Goal: Task Accomplishment & Management: Use online tool/utility

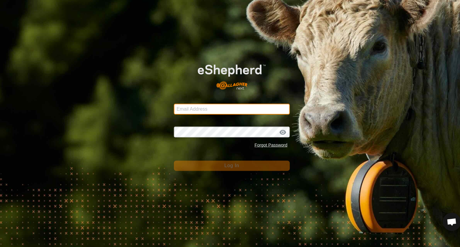
click at [201, 112] on input "Email Address" at bounding box center [229, 108] width 115 height 11
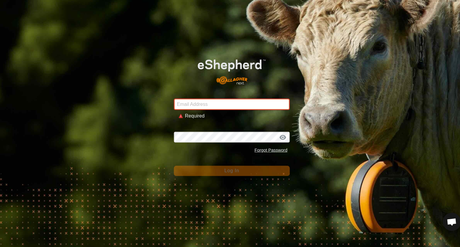
type input "[EMAIL_ADDRESS][DOMAIN_NAME]"
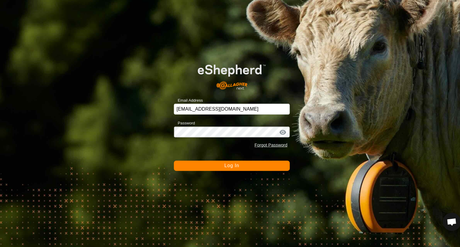
click at [263, 162] on button "Log In" at bounding box center [229, 165] width 115 height 10
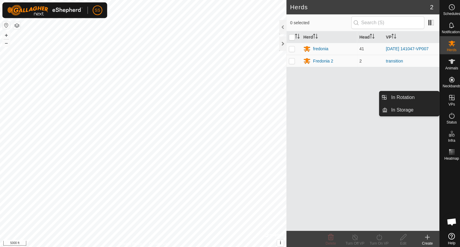
click at [450, 97] on icon at bounding box center [447, 96] width 5 height 5
click at [413, 96] on link "In Rotation" at bounding box center [409, 97] width 51 height 12
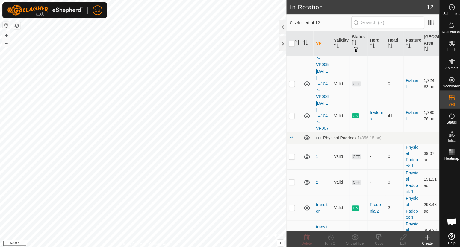
scroll to position [243, 0]
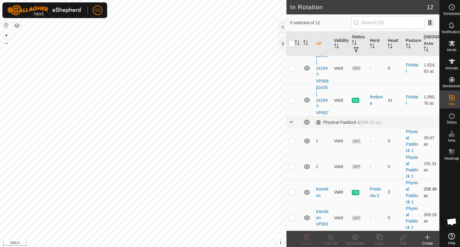
click at [290, 192] on p-checkbox at bounding box center [289, 190] width 6 height 5
checkbox input "true"
click at [374, 232] on icon at bounding box center [375, 235] width 7 height 7
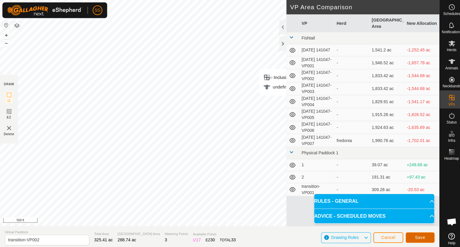
click at [423, 235] on button "Save" at bounding box center [416, 236] width 29 height 10
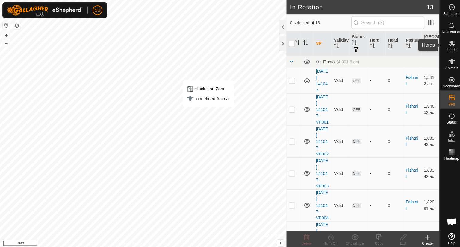
click at [448, 45] on icon at bounding box center [448, 43] width 7 height 6
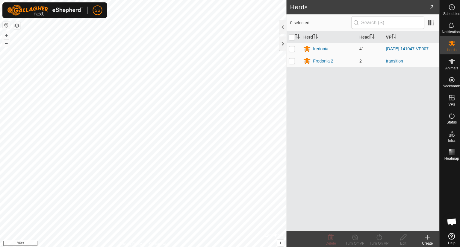
click at [288, 59] on p-checkbox at bounding box center [289, 60] width 6 height 5
checkbox input "true"
click at [376, 237] on icon at bounding box center [375, 235] width 7 height 7
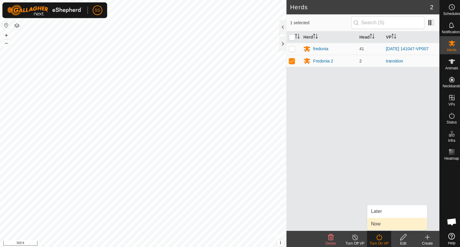
click at [374, 223] on link "Now" at bounding box center [393, 222] width 59 height 12
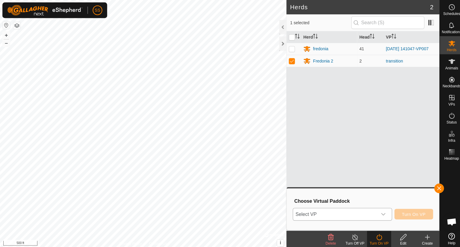
click at [383, 213] on div "dropdown trigger" at bounding box center [380, 213] width 12 height 12
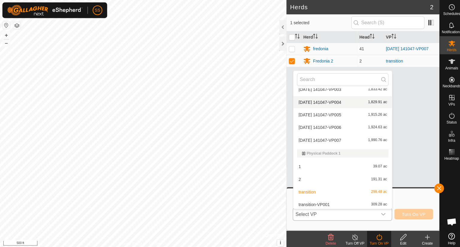
scroll to position [71, 0]
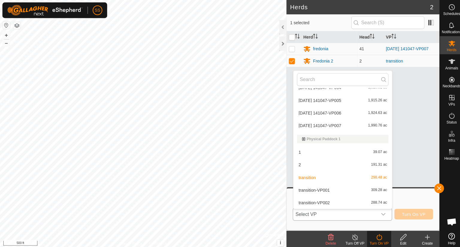
click at [369, 201] on li "transition-VP002 288.74 ac" at bounding box center [340, 201] width 98 height 12
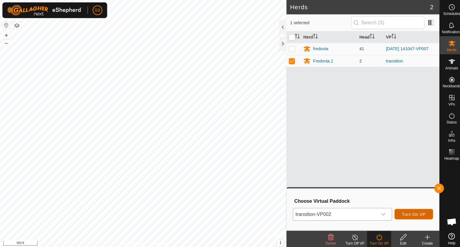
click at [417, 214] on span "Turn On VP" at bounding box center [410, 212] width 23 height 5
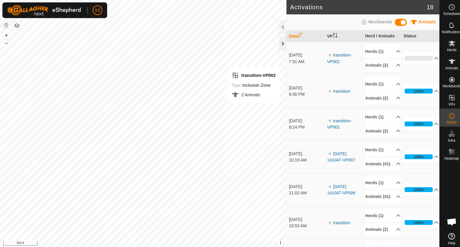
click at [279, 42] on div at bounding box center [280, 43] width 7 height 14
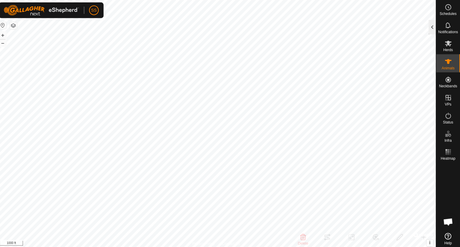
click at [432, 21] on div at bounding box center [432, 27] width 7 height 14
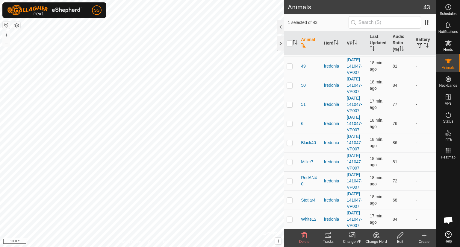
scroll to position [918, 0]
click at [446, 219] on span "Open chat" at bounding box center [448, 221] width 10 height 8
click at [448, 27] on icon at bounding box center [447, 25] width 5 height 6
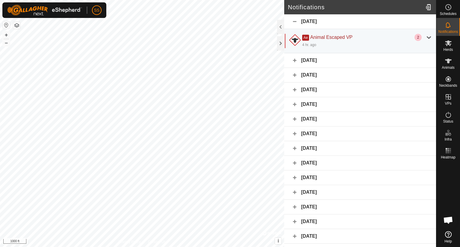
click at [310, 60] on div "[DATE]" at bounding box center [360, 60] width 152 height 15
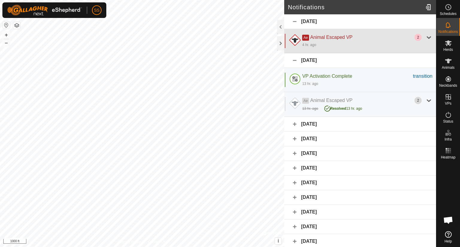
click at [408, 38] on div "Ae Animal Escaped VP" at bounding box center [358, 37] width 112 height 7
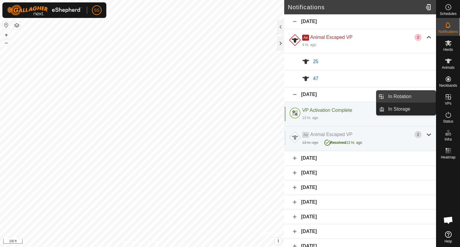
click at [420, 99] on link "In Rotation" at bounding box center [409, 97] width 51 height 12
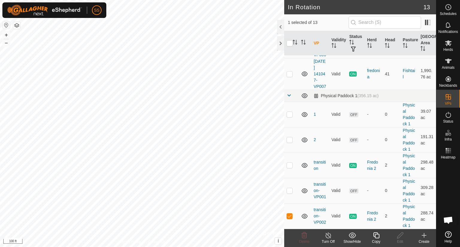
scroll to position [268, 0]
click at [427, 19] on span at bounding box center [428, 23] width 10 height 10
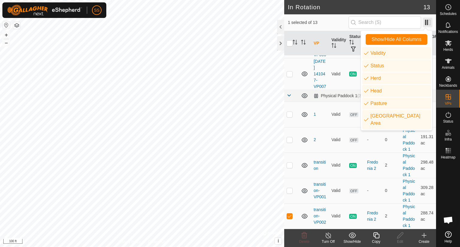
click at [427, 19] on span at bounding box center [428, 23] width 10 height 10
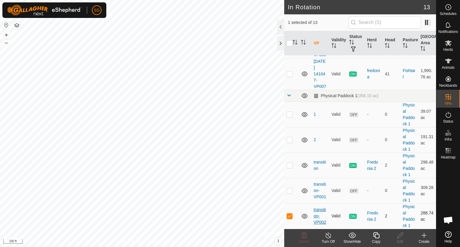
click at [319, 207] on link "transition-VP002" at bounding box center [319, 215] width 13 height 17
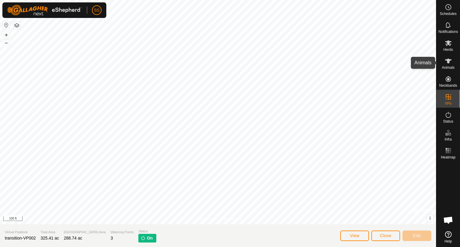
click at [450, 62] on icon at bounding box center [448, 60] width 7 height 7
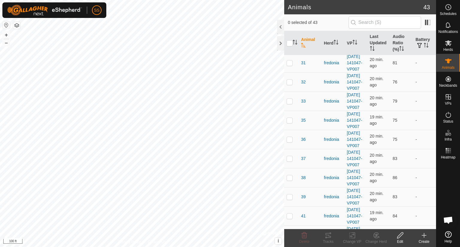
scroll to position [404, 0]
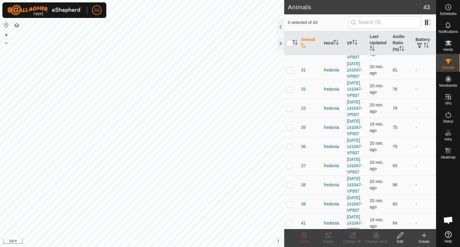
checkbox input "true"
click at [328, 236] on icon at bounding box center [328, 235] width 7 height 7
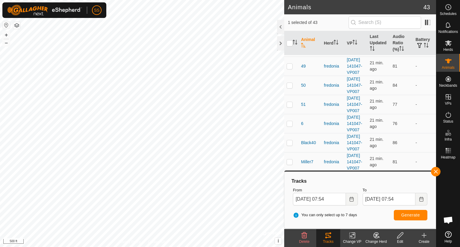
scroll to position [747, 0]
click at [289, 27] on p-checkbox at bounding box center [289, 24] width 6 height 5
checkbox input "true"
drag, startPoint x: 436, startPoint y: 164, endPoint x: 432, endPoint y: 165, distance: 4.2
click at [432, 165] on div "Schedules Notifications Herds Animals Neckbands VPs Status Infra Heatmap Help A…" at bounding box center [230, 123] width 460 height 247
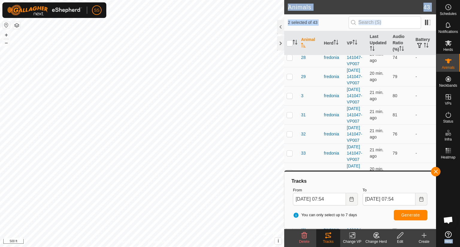
scroll to position [356, 0]
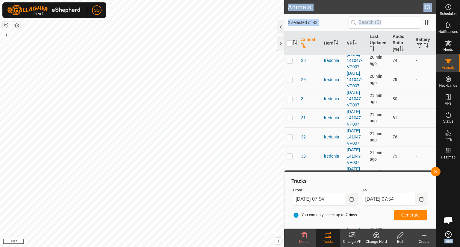
click at [287, 40] on p-checkbox at bounding box center [289, 38] width 6 height 5
checkbox input "false"
click at [438, 170] on button "button" at bounding box center [436, 172] width 10 height 10
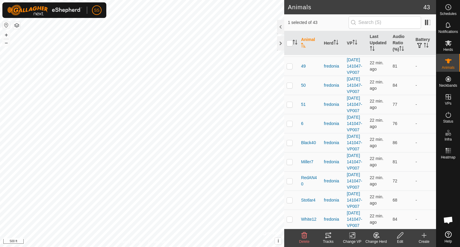
scroll to position [758, 0]
click at [328, 235] on icon at bounding box center [327, 235] width 5 height 5
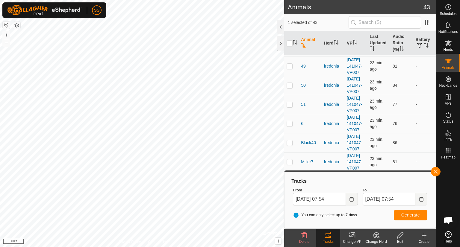
click at [289, 27] on p-checkbox at bounding box center [289, 24] width 6 height 5
checkbox input "false"
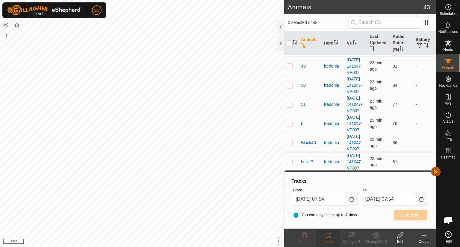
click at [436, 171] on button "button" at bounding box center [436, 172] width 10 height 10
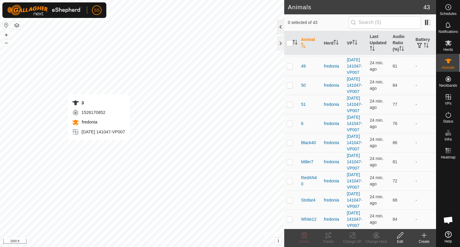
checkbox input "true"
click at [328, 234] on icon at bounding box center [328, 235] width 7 height 7
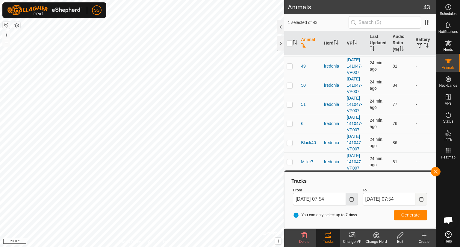
click at [350, 198] on icon "Choose Date" at bounding box center [351, 199] width 4 height 5
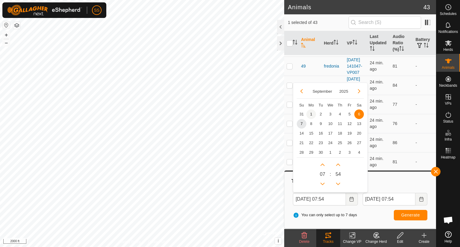
click at [311, 112] on span "1" at bounding box center [311, 115] width 10 height 10
type input "[DATE] 07:54"
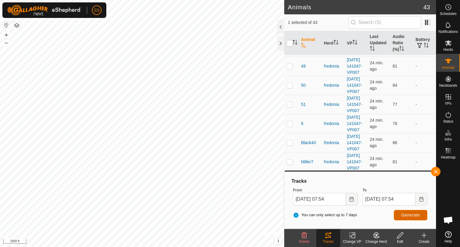
click at [403, 211] on button "Generate" at bounding box center [411, 215] width 34 height 10
drag, startPoint x: 406, startPoint y: 136, endPoint x: 403, endPoint y: 112, distance: 24.1
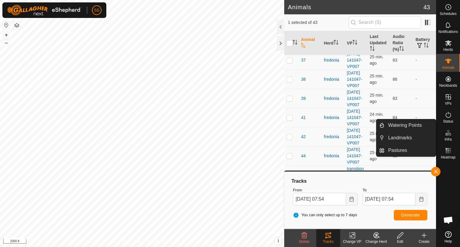
scroll to position [496, 0]
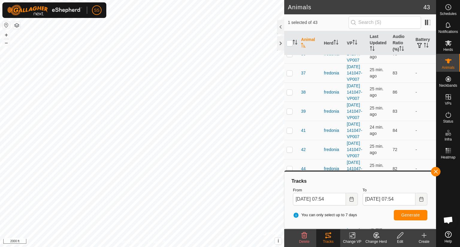
checkbox input "false"
click at [417, 213] on span "Generate" at bounding box center [410, 215] width 19 height 5
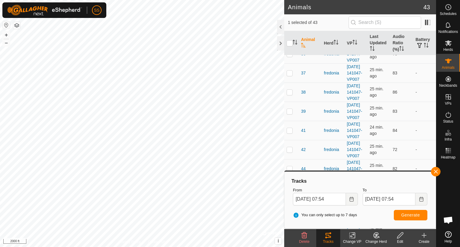
checkbox input "false"
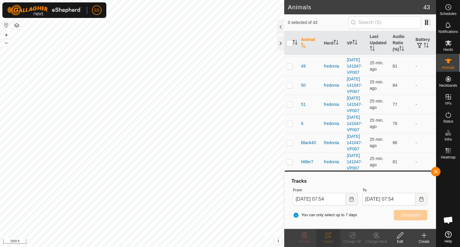
scroll to position [783, 0]
click at [288, 69] on p-checkbox at bounding box center [289, 66] width 6 height 5
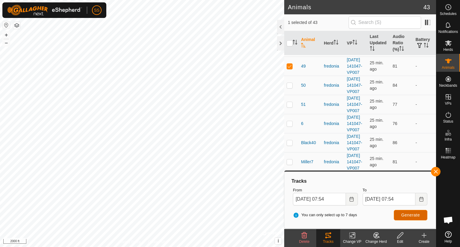
click at [409, 215] on span "Generate" at bounding box center [410, 215] width 19 height 5
click at [289, 69] on p-checkbox at bounding box center [289, 66] width 6 height 5
checkbox input "false"
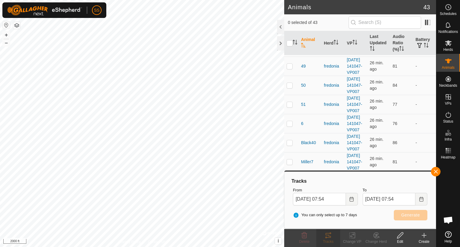
click at [289, 49] on p-checkbox at bounding box center [289, 47] width 6 height 5
checkbox input "true"
click at [401, 216] on span "Generate" at bounding box center [410, 215] width 19 height 5
click at [289, 4] on p-checkbox at bounding box center [289, 2] width 6 height 5
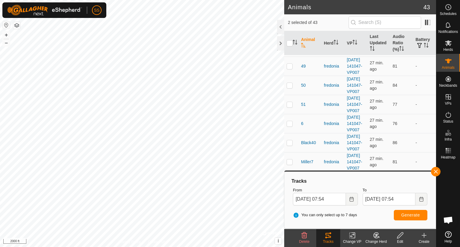
checkbox input "false"
click at [290, 49] on p-checkbox at bounding box center [289, 47] width 6 height 5
checkbox input "false"
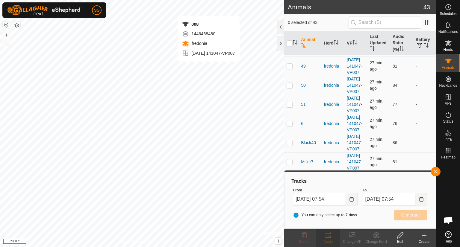
checkbox input "true"
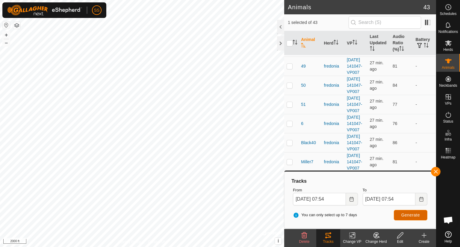
click at [400, 216] on button "Generate" at bounding box center [411, 215] width 34 height 10
click at [436, 171] on button "button" at bounding box center [436, 172] width 10 height 10
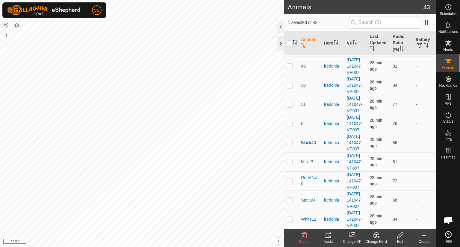
click at [280, 42] on div at bounding box center [280, 43] width 7 height 14
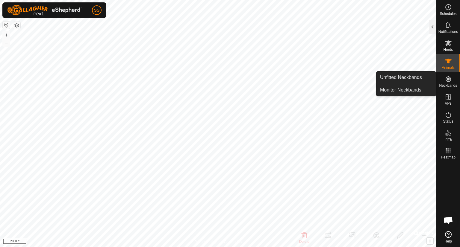
click at [446, 75] on es-neckbands-svg-icon at bounding box center [448, 79] width 11 height 10
click at [404, 79] on link "Unfitted Neckbands" at bounding box center [405, 78] width 59 height 12
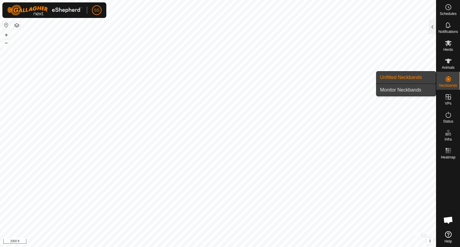
click at [405, 89] on link "Monitor Neckbands" at bounding box center [405, 90] width 59 height 12
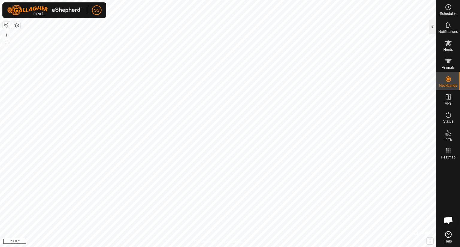
click at [431, 30] on div at bounding box center [432, 27] width 7 height 14
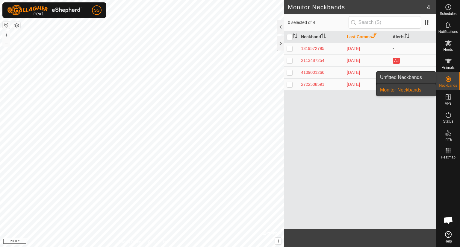
click at [414, 76] on link "Unfitted Neckbands" at bounding box center [405, 78] width 59 height 12
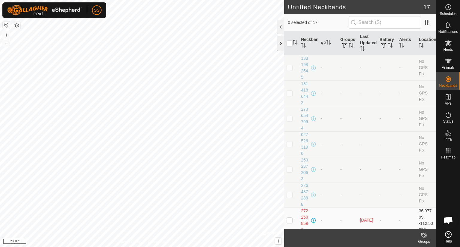
click at [280, 46] on div at bounding box center [280, 43] width 7 height 14
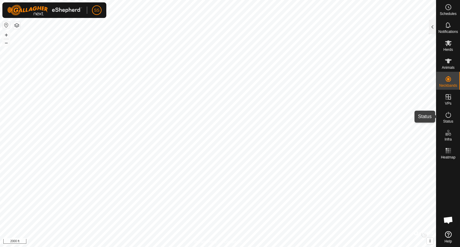
click at [449, 114] on icon at bounding box center [448, 114] width 7 height 7
click at [431, 33] on div at bounding box center [432, 27] width 7 height 14
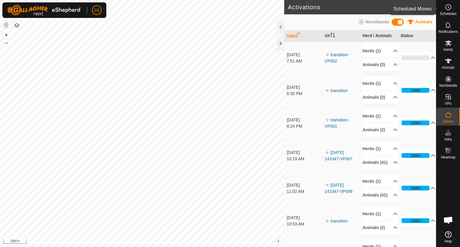
click at [448, 10] on circle at bounding box center [447, 6] width 5 height 5
